Goal: Navigation & Orientation: Locate item on page

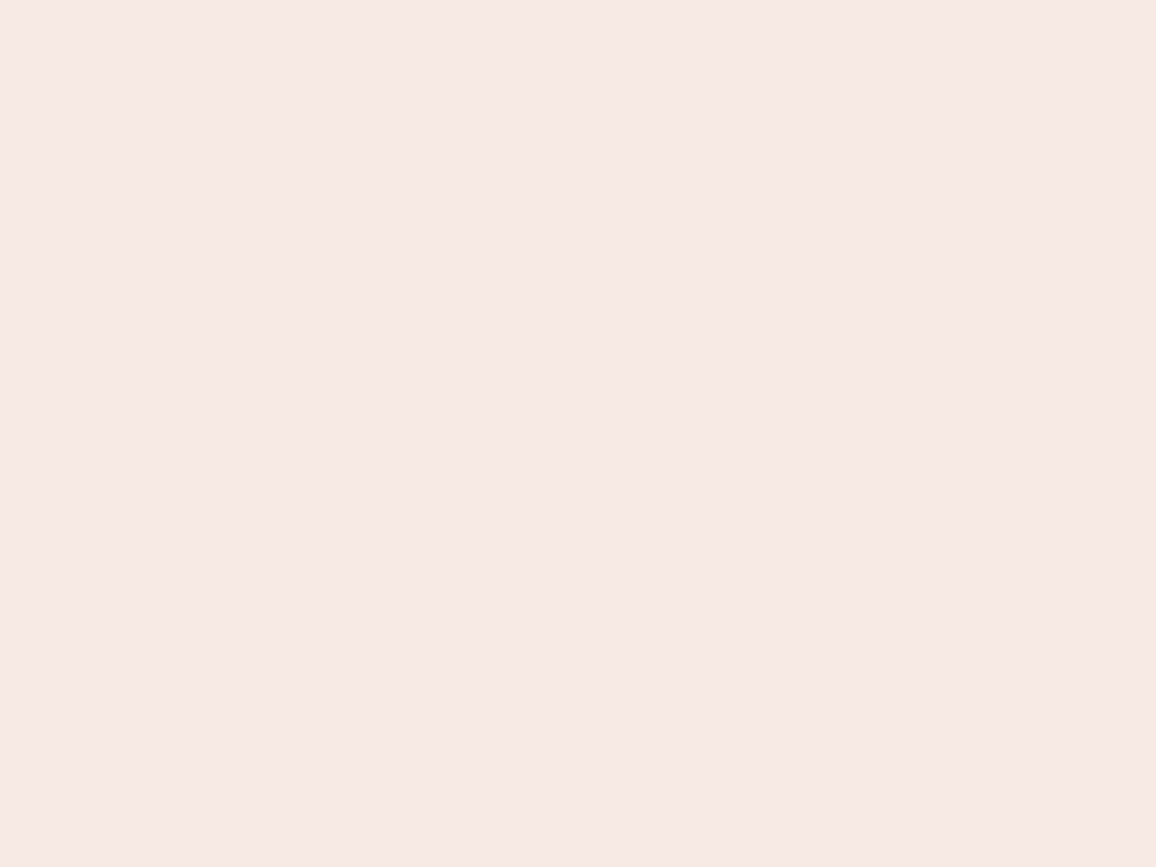
click at [578, 434] on nb-app "Almost there Thank you for registering for Newbook. Your account is under revie…" at bounding box center [578, 433] width 1156 height 867
click at [578, 0] on nb-app "Almost there Thank you for registering for Newbook. Your account is under revie…" at bounding box center [578, 433] width 1156 height 867
click at [618, 0] on nb-app "Almost there Thank you for registering for Newbook. Your account is under revie…" at bounding box center [578, 433] width 1156 height 867
click at [578, 434] on nb-app "Almost there Thank you for registering for Newbook. Your account is under revie…" at bounding box center [578, 433] width 1156 height 867
click at [578, 0] on nb-app "Almost there Thank you for registering for Newbook. Your account is under revie…" at bounding box center [578, 433] width 1156 height 867
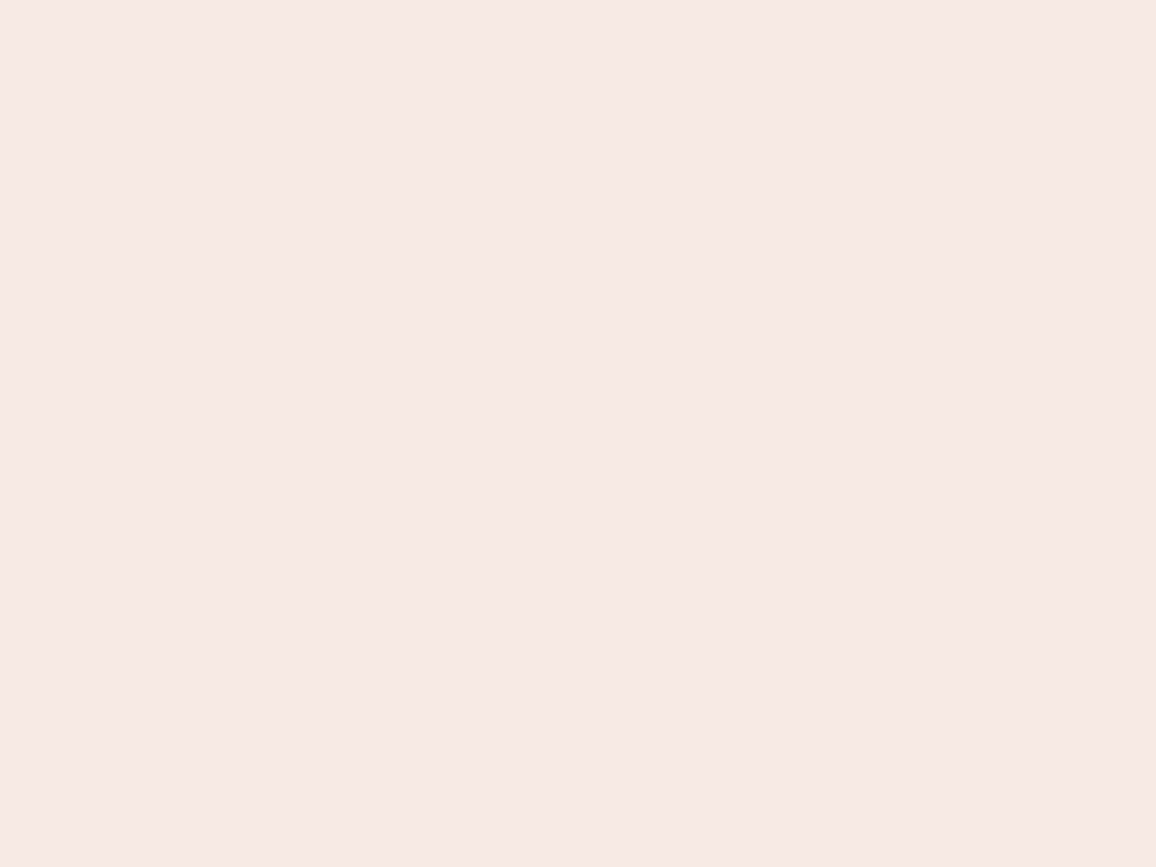
click at [404, 0] on nb-app "Almost there Thank you for registering for Newbook. Your account is under revie…" at bounding box center [578, 433] width 1156 height 867
click at [578, 434] on nb-app "Almost there Thank you for registering for Newbook. Your account is under revie…" at bounding box center [578, 433] width 1156 height 867
click at [578, 0] on nb-app "Almost there Thank you for registering for Newbook. Your account is under revie…" at bounding box center [578, 433] width 1156 height 867
click at [404, 0] on nb-app "Almost there Thank you for registering for Newbook. Your account is under revie…" at bounding box center [578, 433] width 1156 height 867
click at [578, 434] on nb-app "Almost there Thank you for registering for Newbook. Your account is under revie…" at bounding box center [578, 433] width 1156 height 867
